Goal: Task Accomplishment & Management: Manage account settings

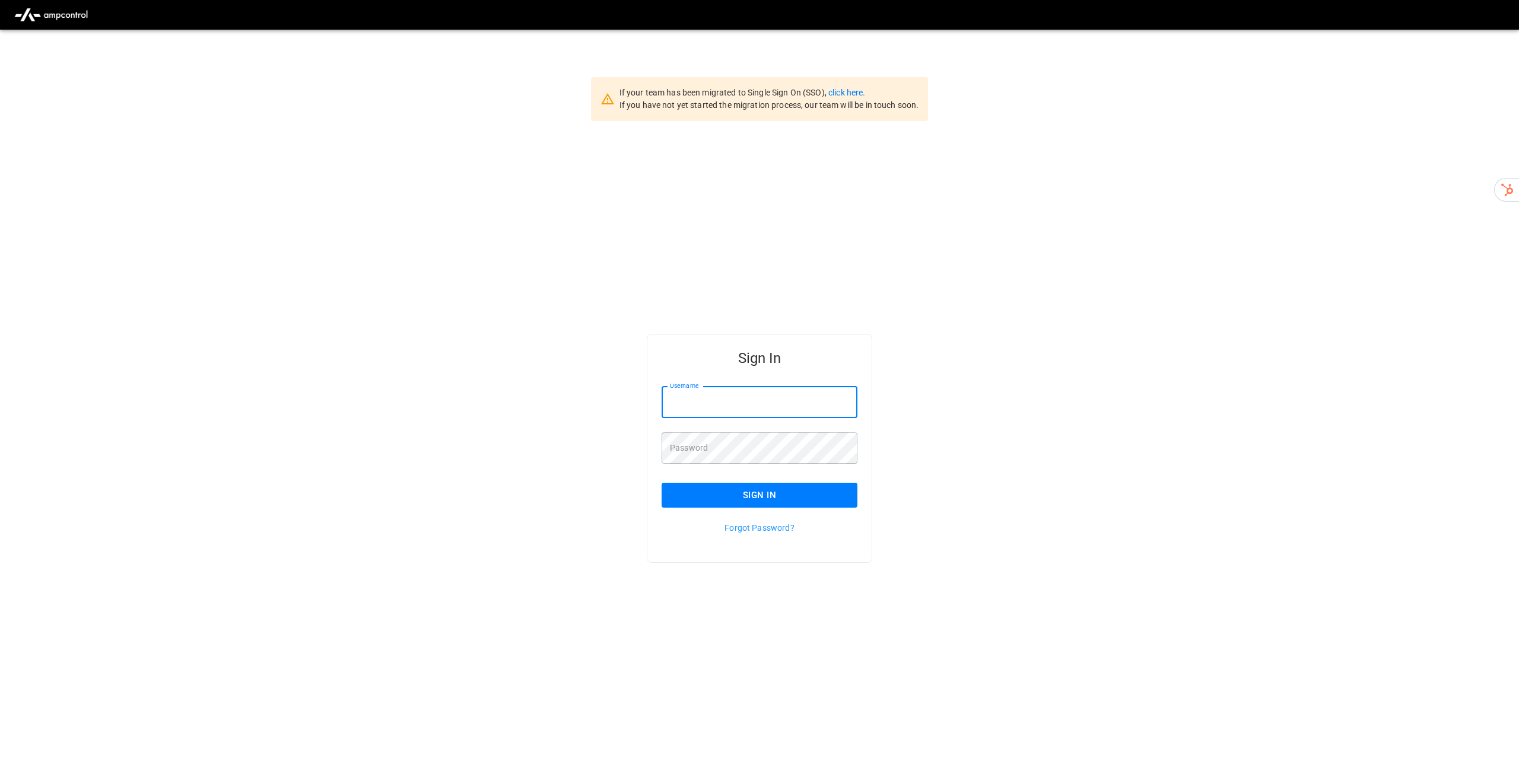
drag, startPoint x: 820, startPoint y: 401, endPoint x: 791, endPoint y: 425, distance: 37.6
click at [820, 401] on input "Username" at bounding box center [759, 402] width 196 height 32
click at [852, 93] on link "click here." at bounding box center [846, 93] width 37 height 9
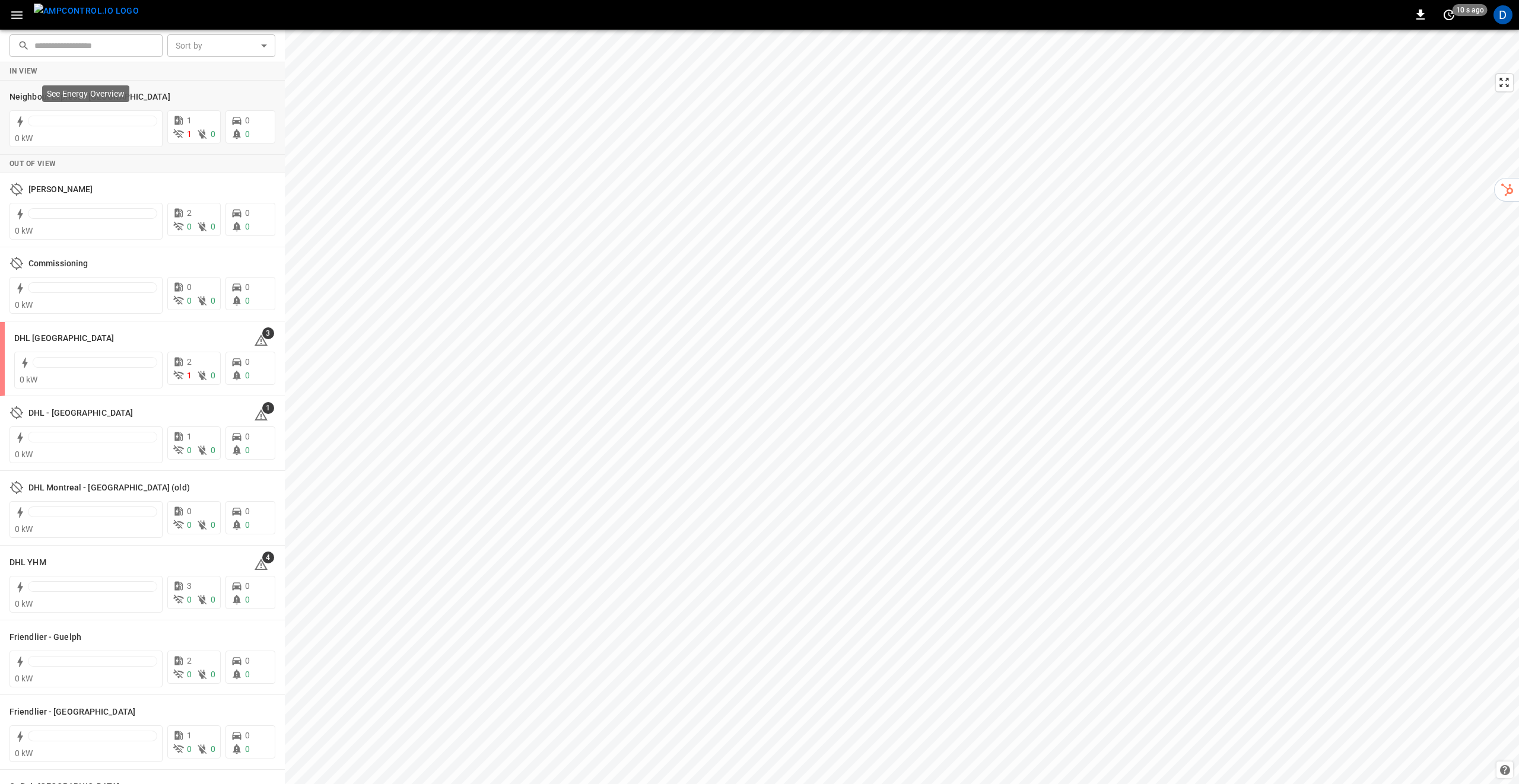
click at [107, 93] on p "See Energy Overview" at bounding box center [85, 94] width 78 height 12
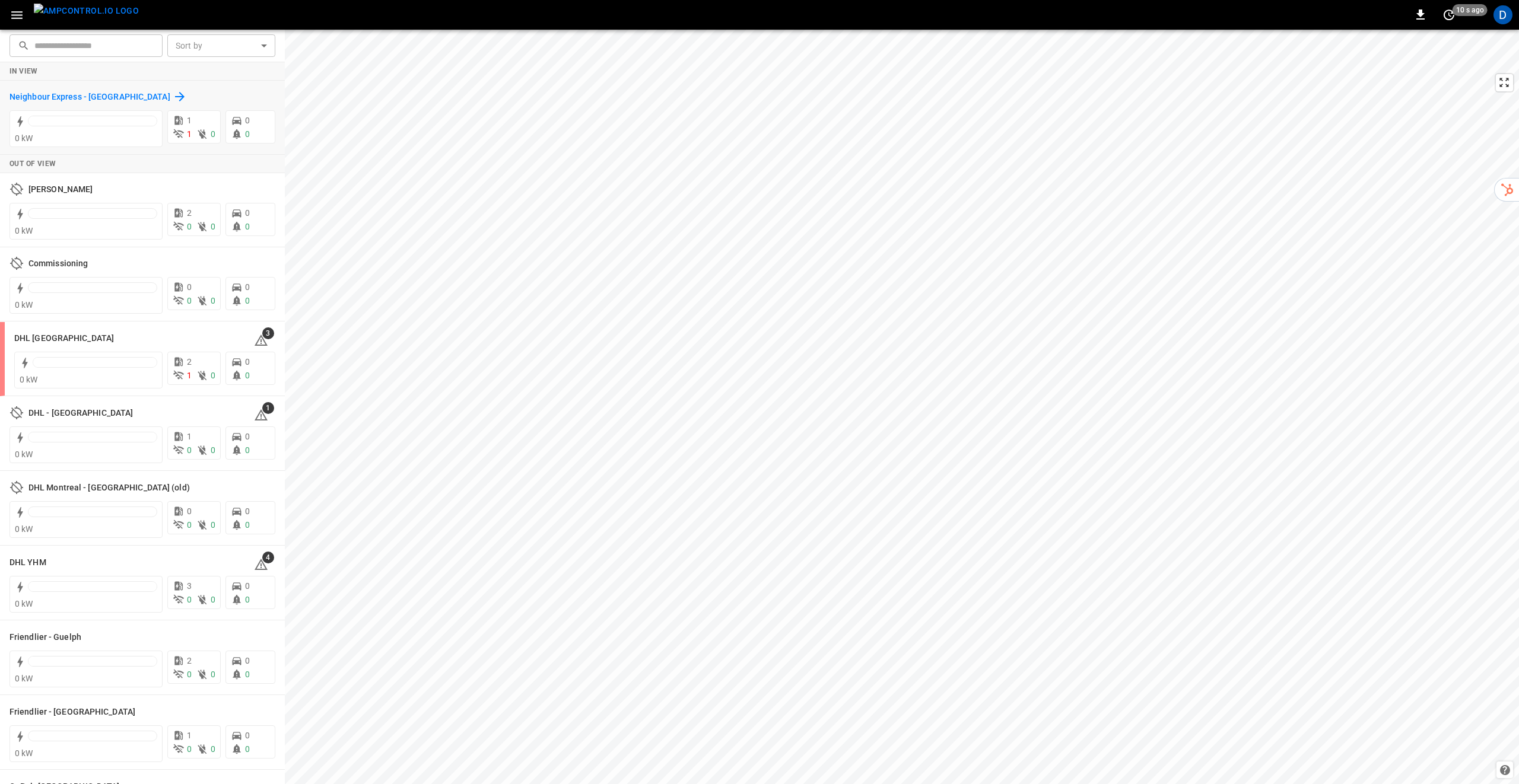
click at [173, 95] on icon at bounding box center [179, 97] width 14 height 14
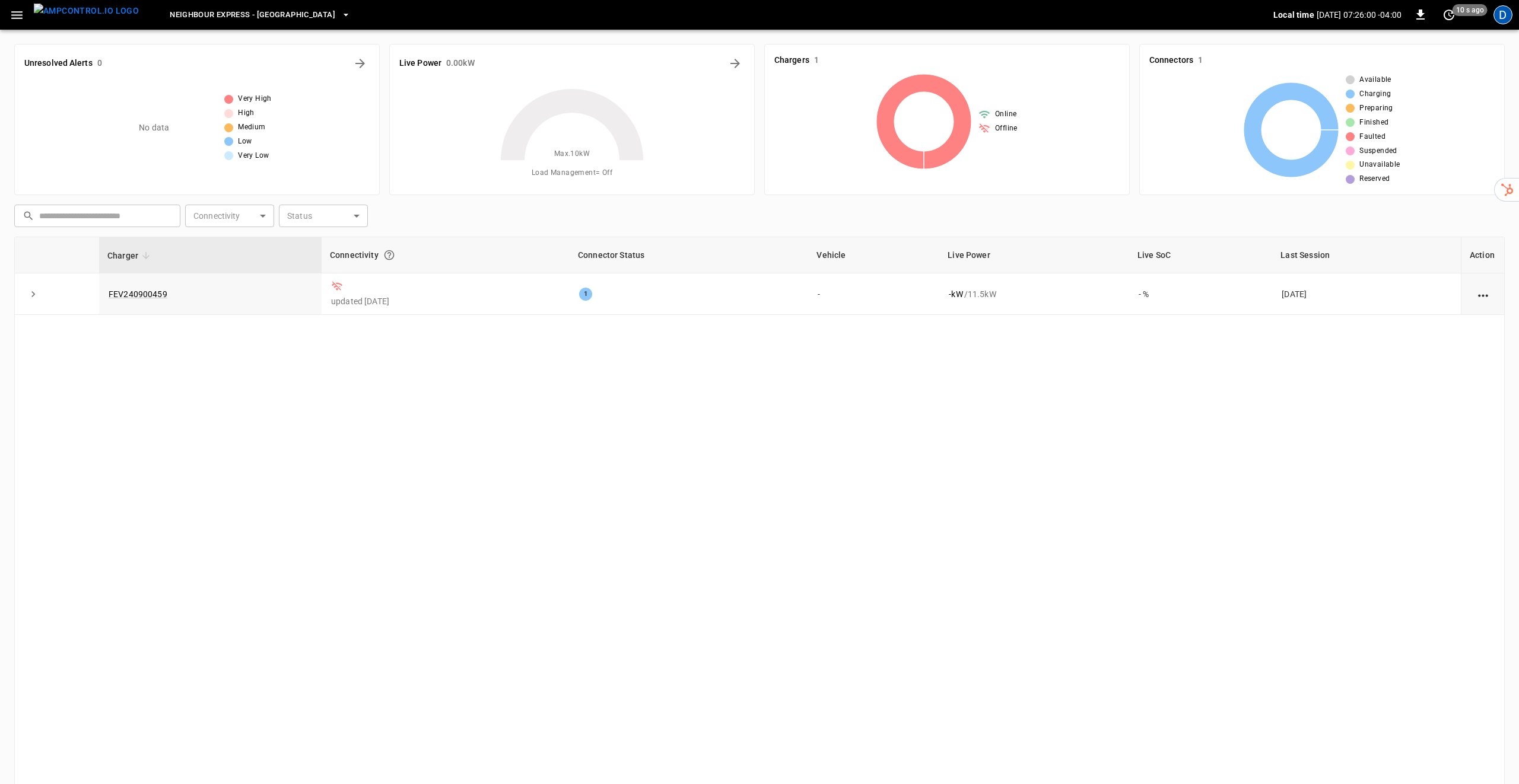
click at [1505, 19] on div "D" at bounding box center [1503, 15] width 19 height 19
click at [1505, 19] on div at bounding box center [759, 392] width 1519 height 784
click at [1499, 13] on div "D" at bounding box center [1503, 15] width 19 height 19
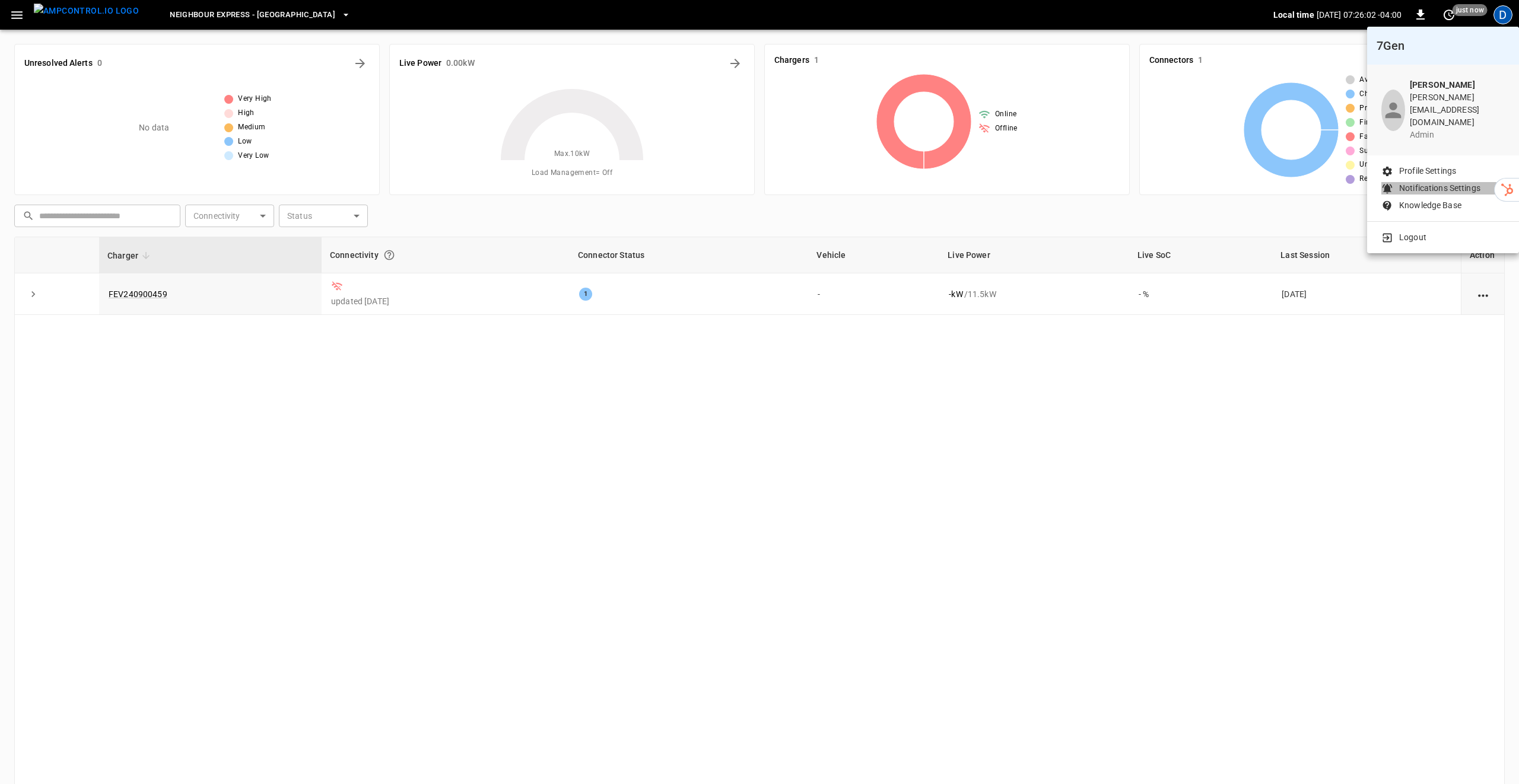
click at [1413, 182] on p "Notifications Settings" at bounding box center [1440, 188] width 82 height 12
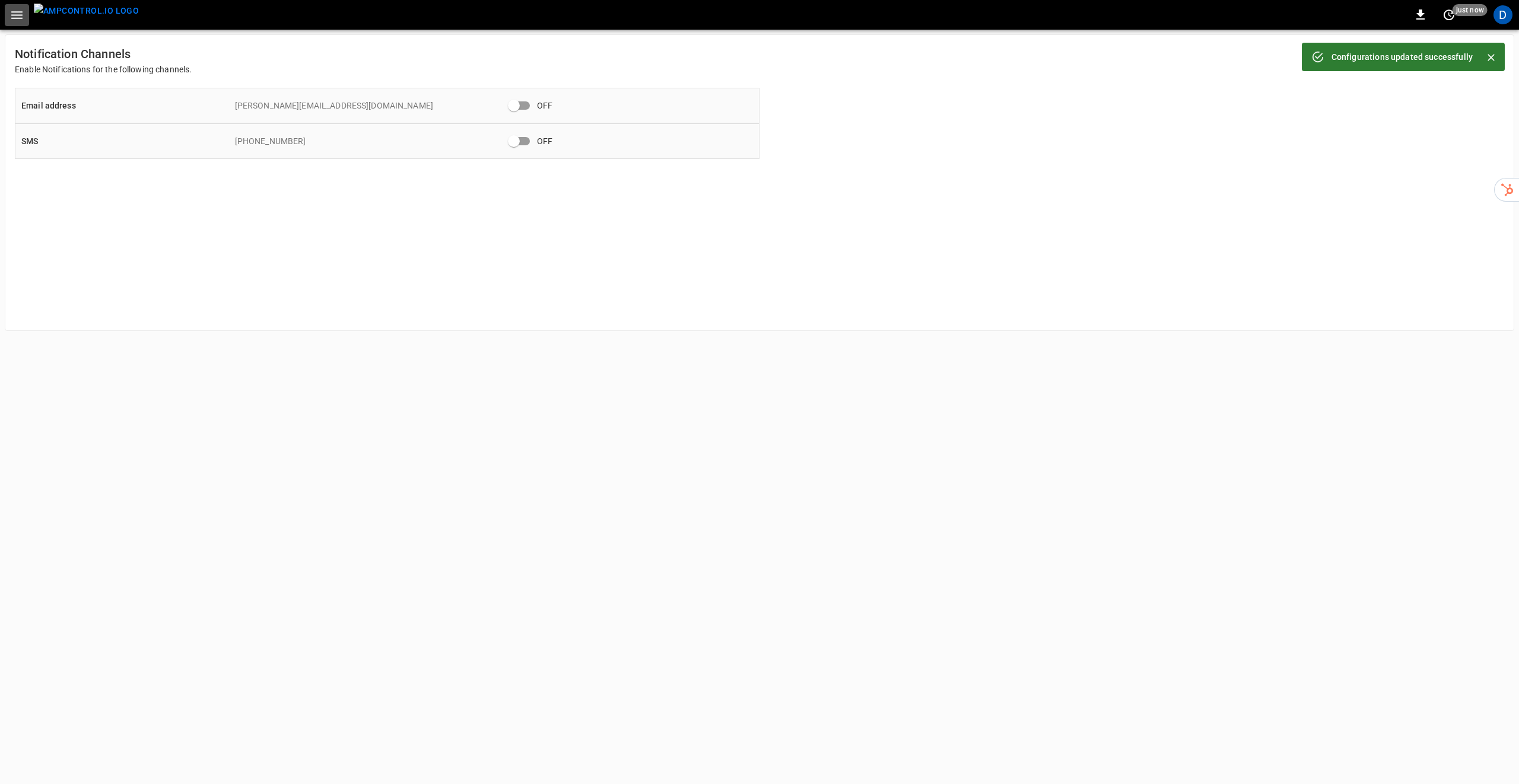
click at [18, 6] on button "button" at bounding box center [17, 14] width 24 height 22
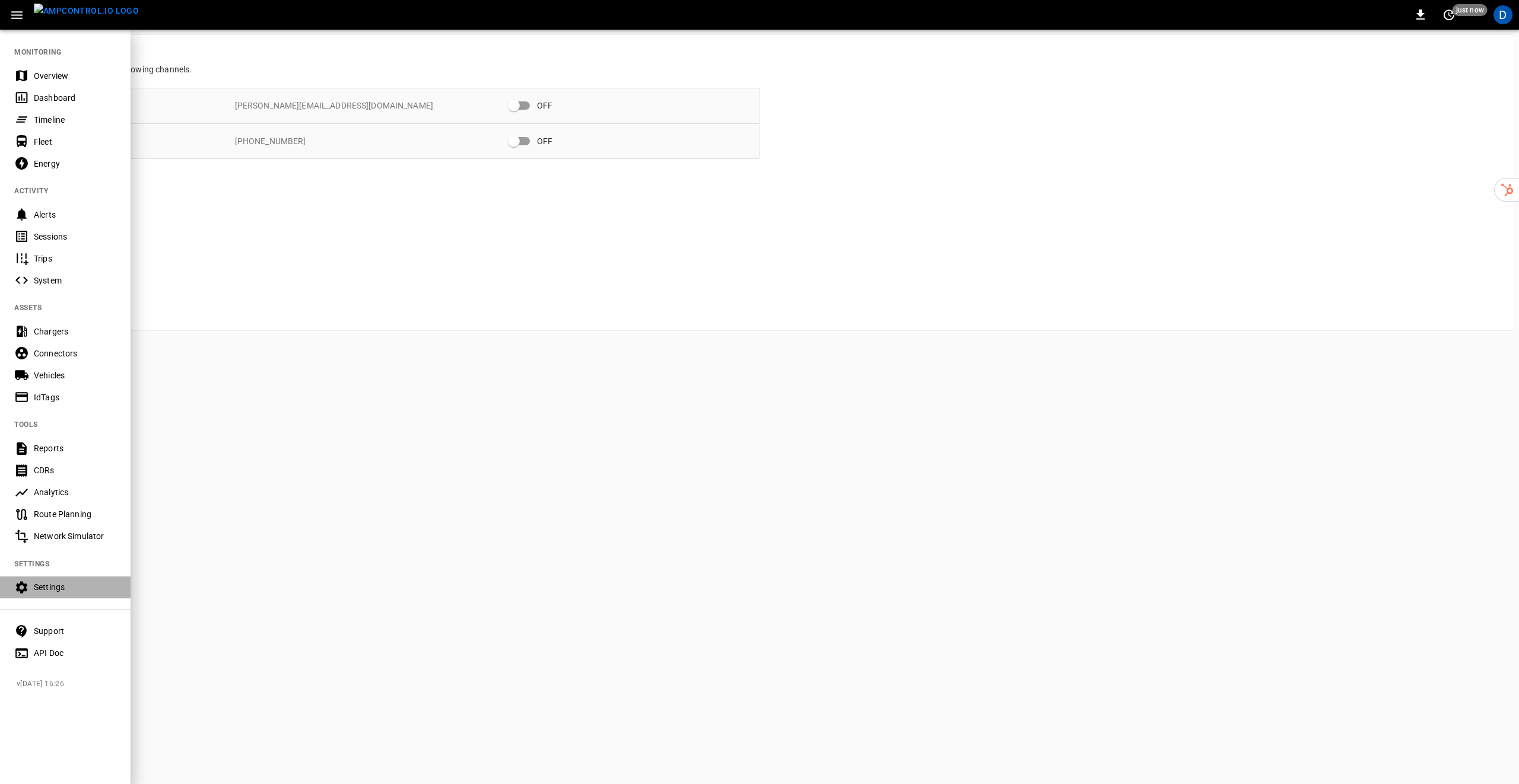
click at [48, 585] on div "Settings" at bounding box center [75, 587] width 83 height 12
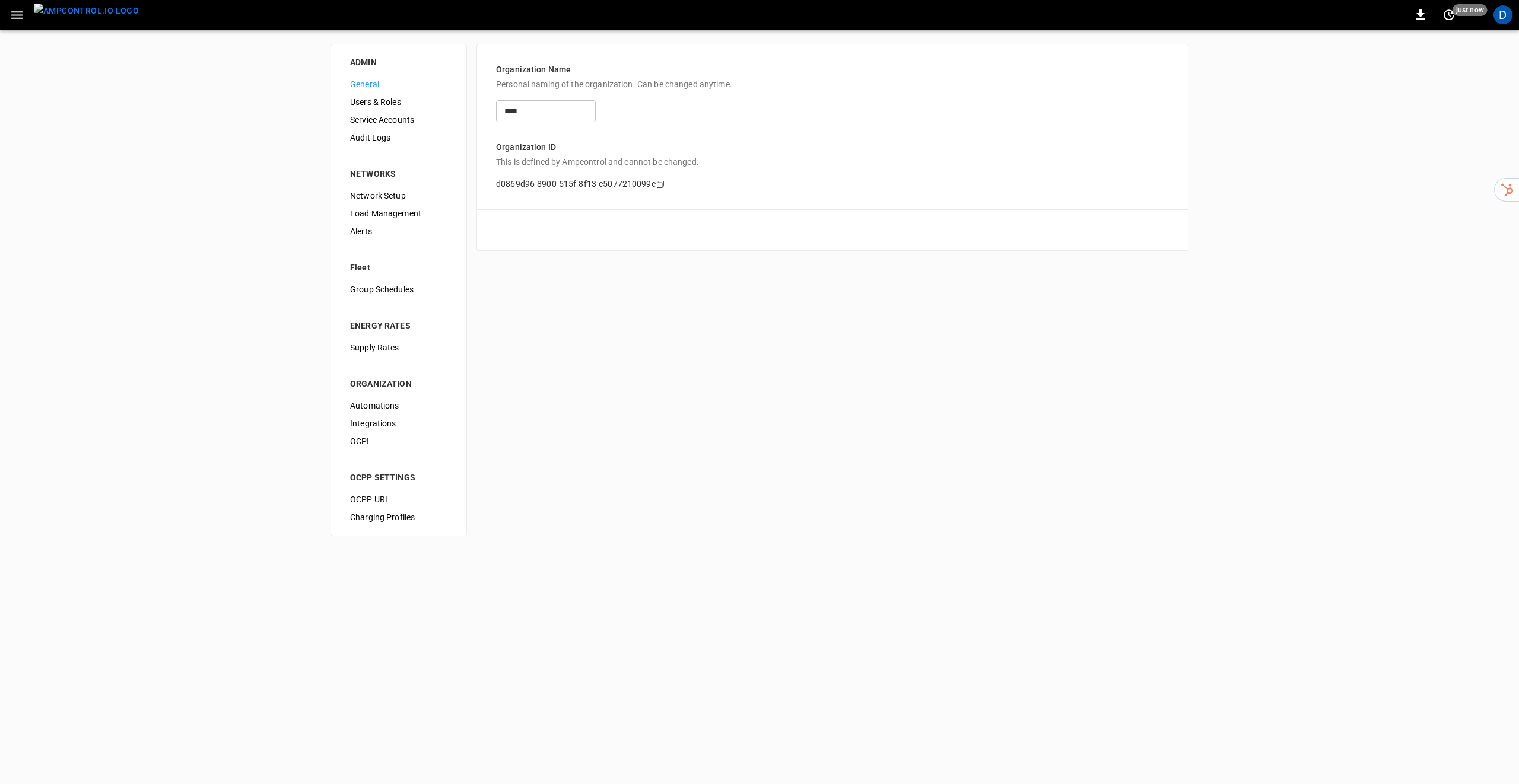
click at [18, 12] on icon "button" at bounding box center [17, 15] width 15 height 15
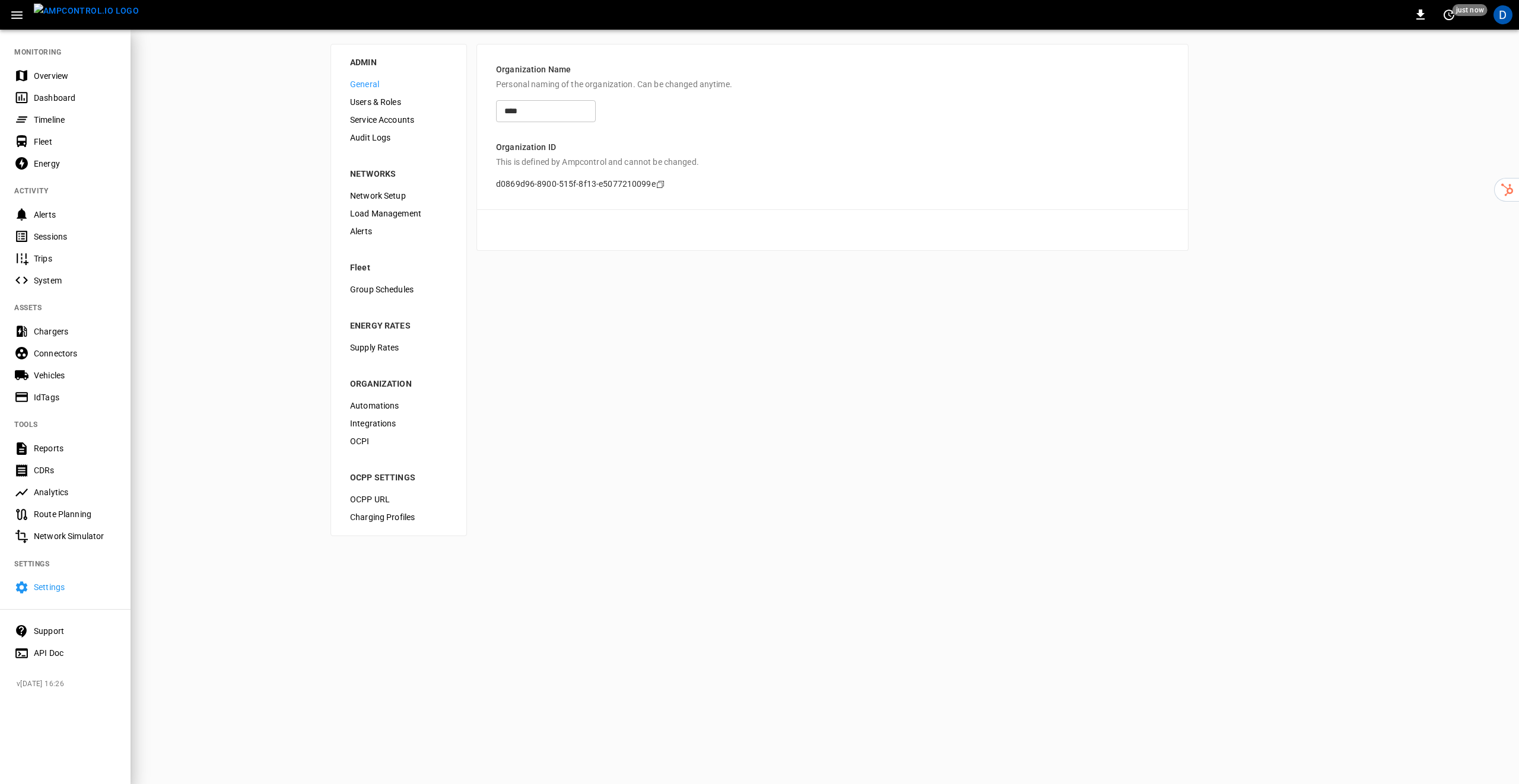
click at [67, 639] on div "Support" at bounding box center [65, 631] width 130 height 22
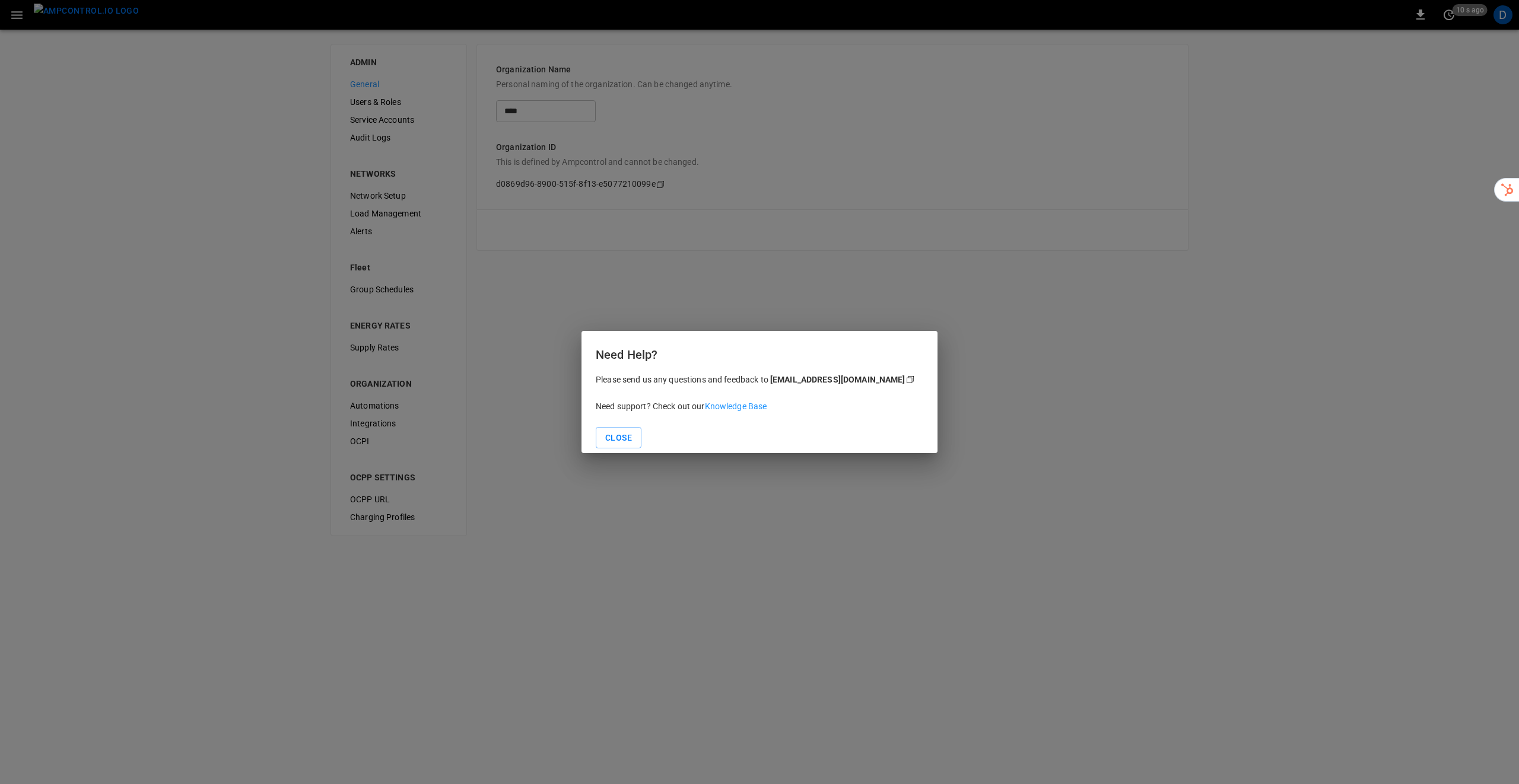
click at [746, 404] on span "Knowledge Base" at bounding box center [737, 406] width 62 height 9
click at [47, 43] on div "Need Help? Please send us any questions and feedback to [EMAIL_ADDRESS][DOMAIN_…" at bounding box center [759, 392] width 1519 height 784
